Goal: Transaction & Acquisition: Purchase product/service

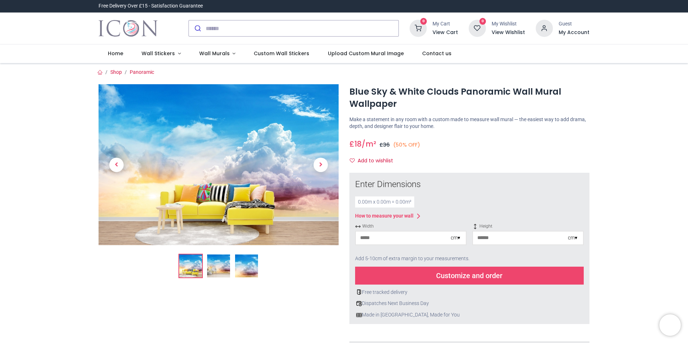
click at [216, 270] on img at bounding box center [218, 265] width 23 height 23
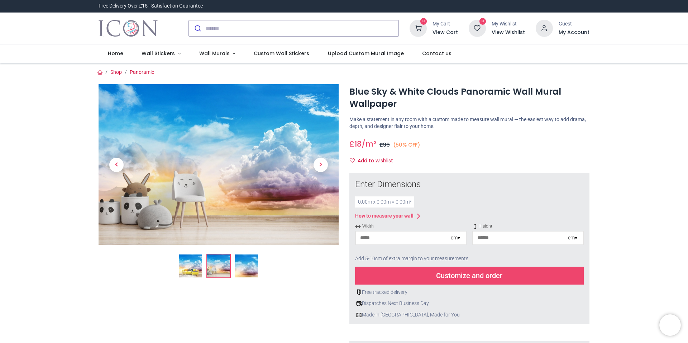
click at [245, 268] on img at bounding box center [246, 265] width 23 height 23
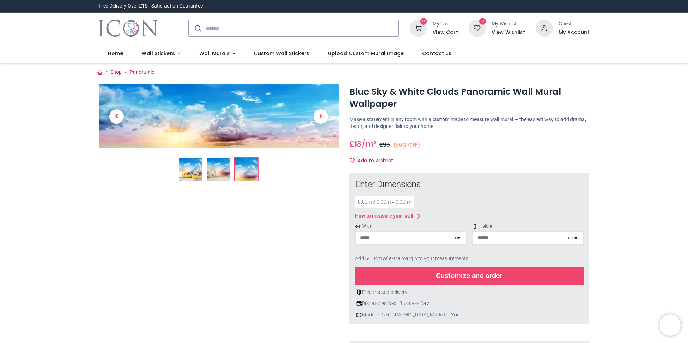
click at [386, 207] on div "0.00 m x 0.00 m = 0.00 m²" at bounding box center [384, 201] width 59 height 11
click at [380, 238] on input "number" at bounding box center [403, 237] width 95 height 13
type input "***"
click at [492, 238] on input "number" at bounding box center [520, 237] width 95 height 13
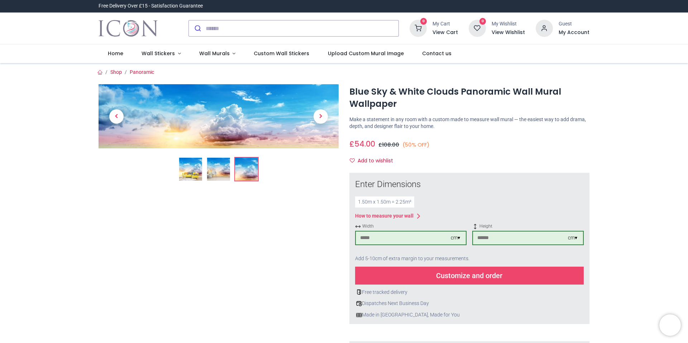
type input "***"
click at [460, 275] on div "Customize and order" at bounding box center [469, 276] width 229 height 18
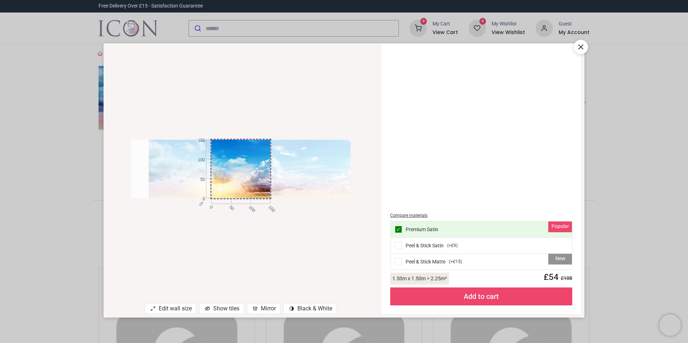
drag, startPoint x: 248, startPoint y: 195, endPoint x: 265, endPoint y: 180, distance: 22.7
click at [265, 180] on div at bounding box center [258, 169] width 219 height 59
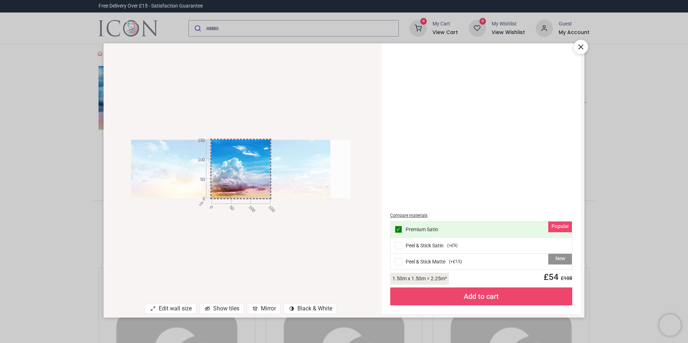
drag, startPoint x: 243, startPoint y: 172, endPoint x: 204, endPoint y: 162, distance: 40.7
click at [204, 162] on div "cm 0 50 100 150 0 50 100 150" at bounding box center [240, 169] width 219 height 59
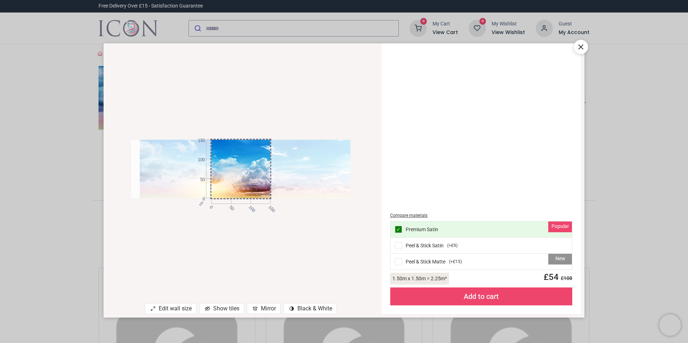
click at [234, 160] on div at bounding box center [249, 169] width 219 height 59
click at [298, 308] on div "contrast [#907] Created with Sketch. Black & White" at bounding box center [309, 308] width 53 height 11
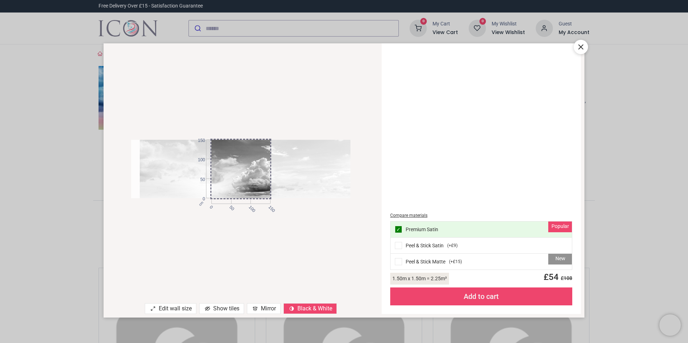
click at [258, 307] on div "Mirror" at bounding box center [264, 308] width 34 height 11
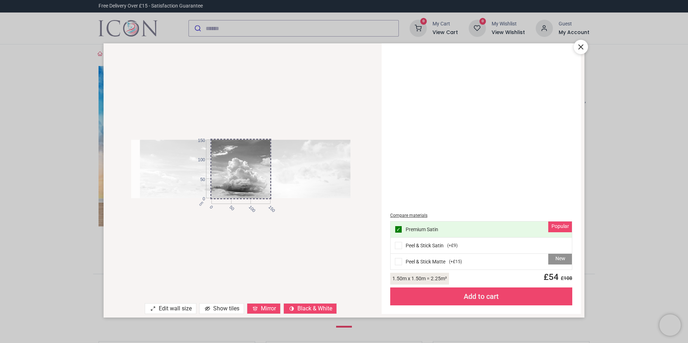
click at [267, 307] on div "Mirror" at bounding box center [264, 308] width 34 height 11
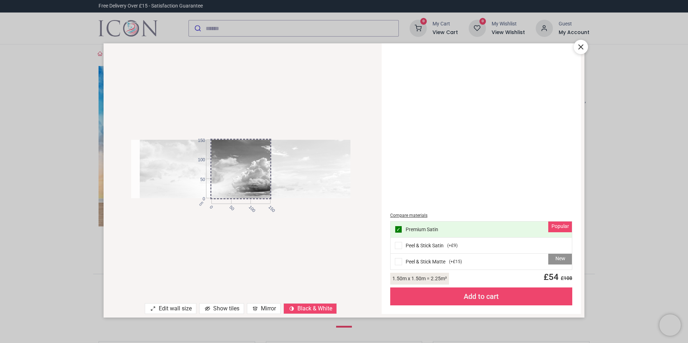
click at [232, 307] on div "Show tiles" at bounding box center [221, 308] width 45 height 11
click at [582, 47] on icon at bounding box center [580, 47] width 9 height 9
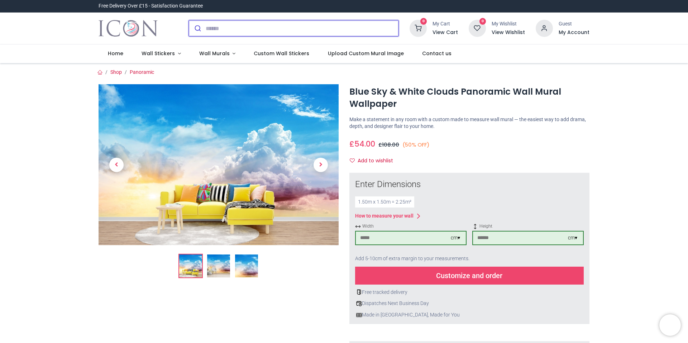
click at [225, 33] on input "search" at bounding box center [302, 28] width 193 height 16
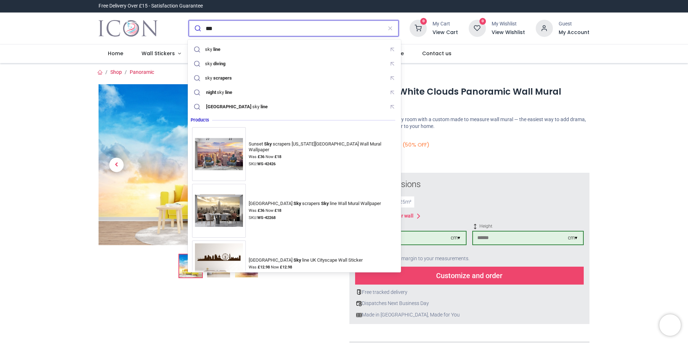
type input "***"
click at [189, 20] on button "submit" at bounding box center [197, 28] width 17 height 16
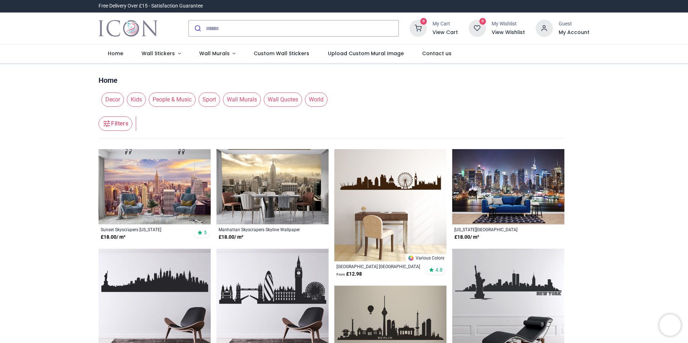
click at [250, 102] on span "Wall Murals" at bounding box center [242, 99] width 38 height 14
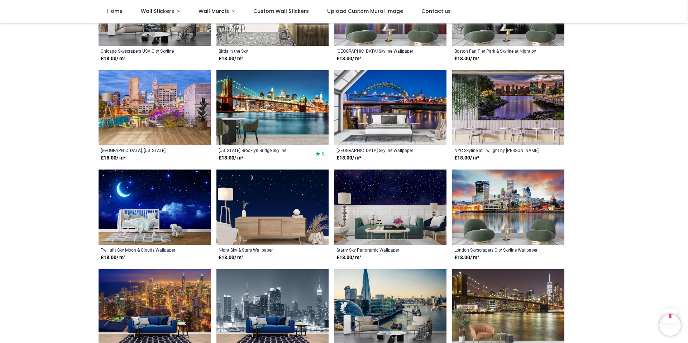
scroll to position [358, 0]
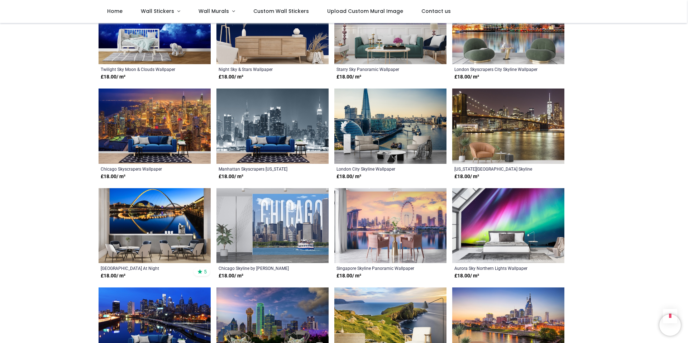
scroll to position [537, 0]
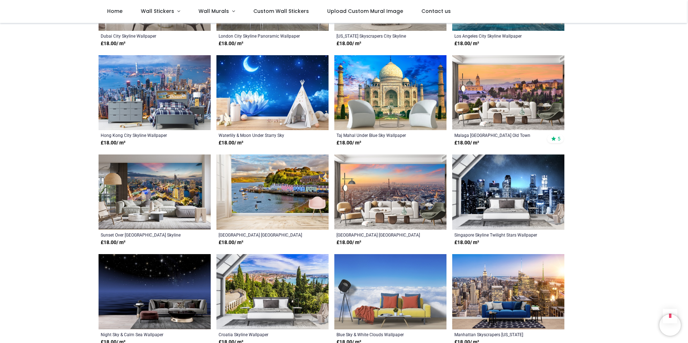
scroll to position [1003, 0]
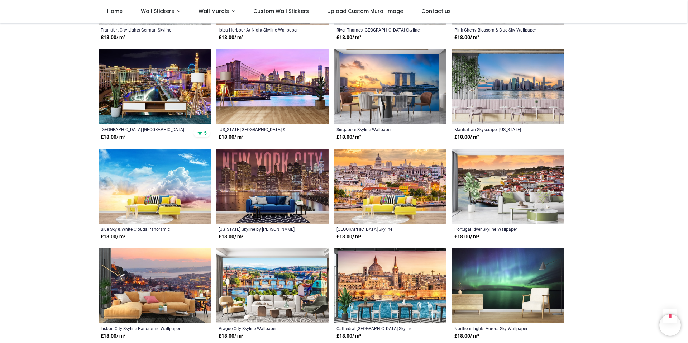
scroll to position [1755, 0]
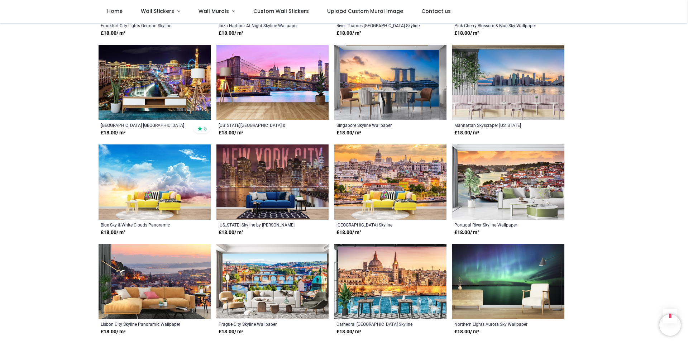
click at [503, 265] on img at bounding box center [508, 281] width 112 height 75
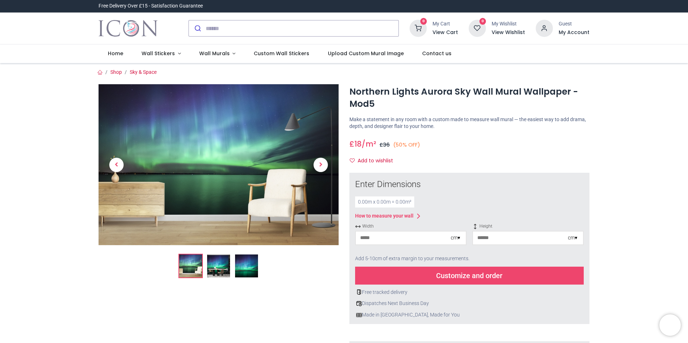
click at [383, 234] on input "number" at bounding box center [403, 237] width 95 height 13
type input "***"
click at [484, 236] on input "number" at bounding box center [520, 237] width 95 height 13
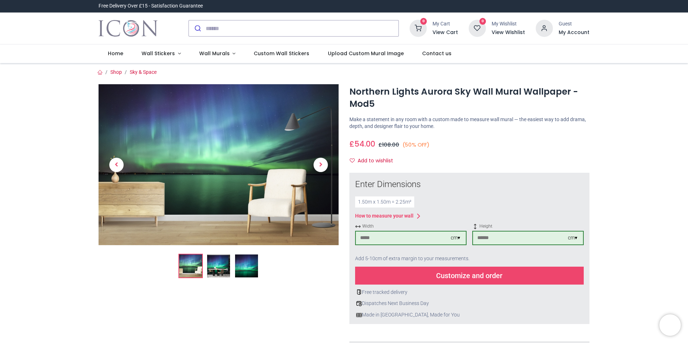
type input "***"
click at [433, 277] on div "Customize and order" at bounding box center [469, 276] width 229 height 18
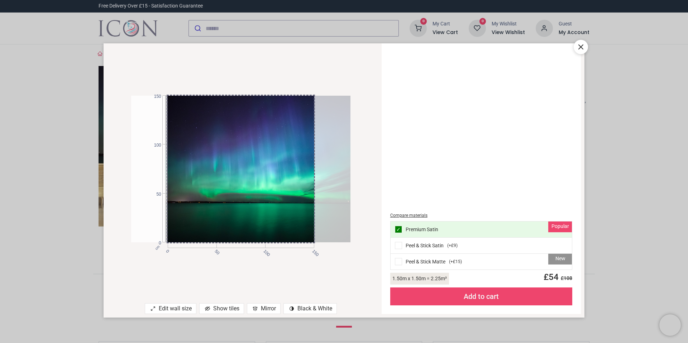
drag, startPoint x: 271, startPoint y: 175, endPoint x: 315, endPoint y: 171, distance: 43.9
click at [315, 171] on div at bounding box center [274, 169] width 219 height 147
